Goal: Transaction & Acquisition: Purchase product/service

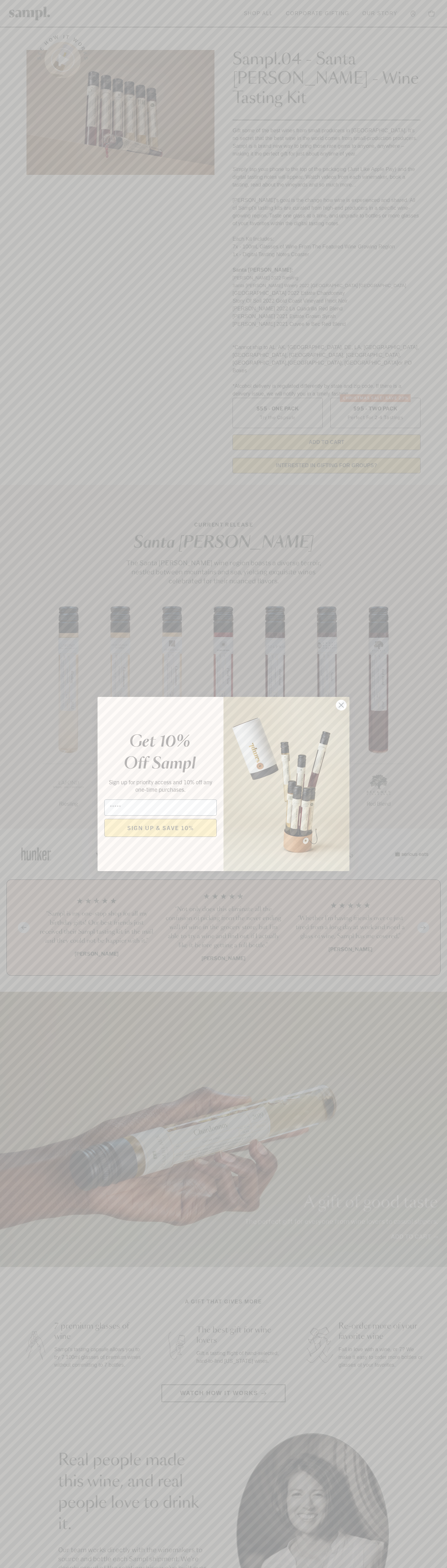
click at [341, 705] on icon "Close dialog" at bounding box center [341, 705] width 5 height 5
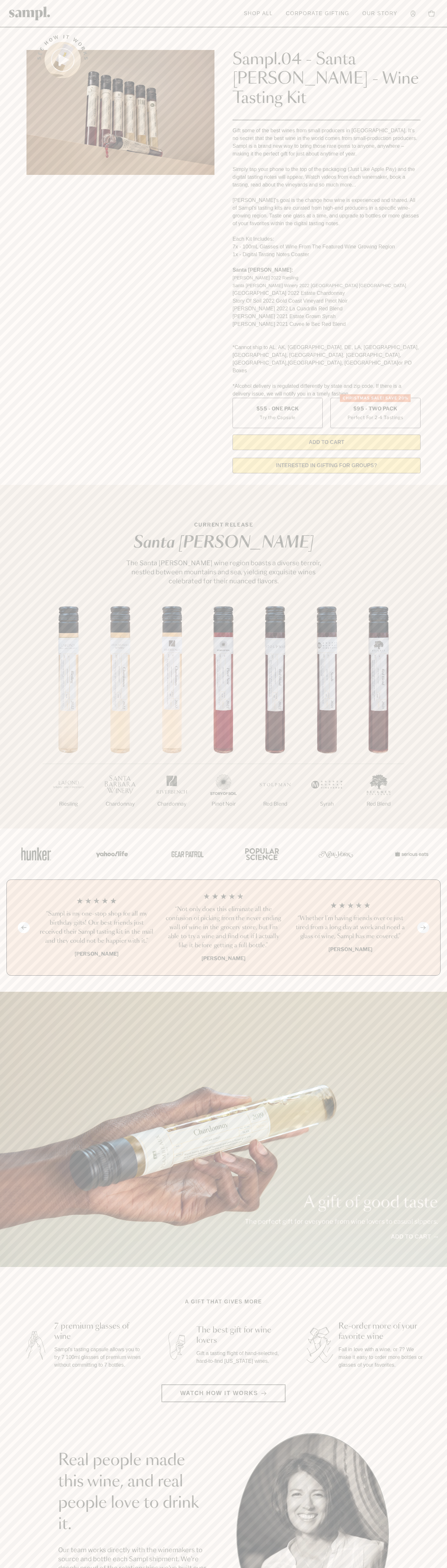
click at [327, 17] on link "Corporate Gifting" at bounding box center [318, 14] width 70 height 14
click at [432, 606] on div "1/7 Riesling 2/7 Chardonnay 3/7" at bounding box center [224, 717] width 447 height 223
click at [32, 1567] on html "Skip to main content Toggle navigation menu Shop All Corporate Gifting Our Stor…" at bounding box center [224, 1304] width 447 height 2608
click at [18, 992] on div "A gift of good taste The perfect gift for everyone from wine lovers to casual s…" at bounding box center [224, 1129] width 447 height 275
click at [376, 398] on label "Christmas SALE! Save 20% $95 - Two Pack Perfect For 2-4 Tastings" at bounding box center [376, 413] width 90 height 31
